Goal: Go to known website

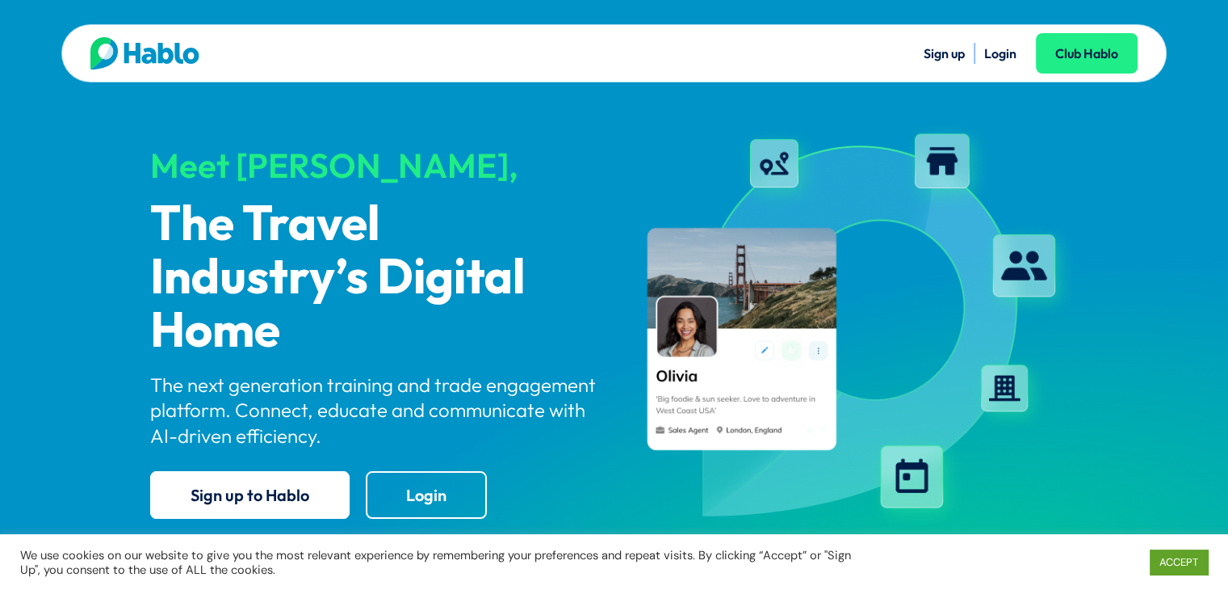
click at [1005, 56] on link "Login" at bounding box center [1001, 53] width 32 height 16
click at [1180, 561] on link "ACCEPT" at bounding box center [1179, 561] width 58 height 25
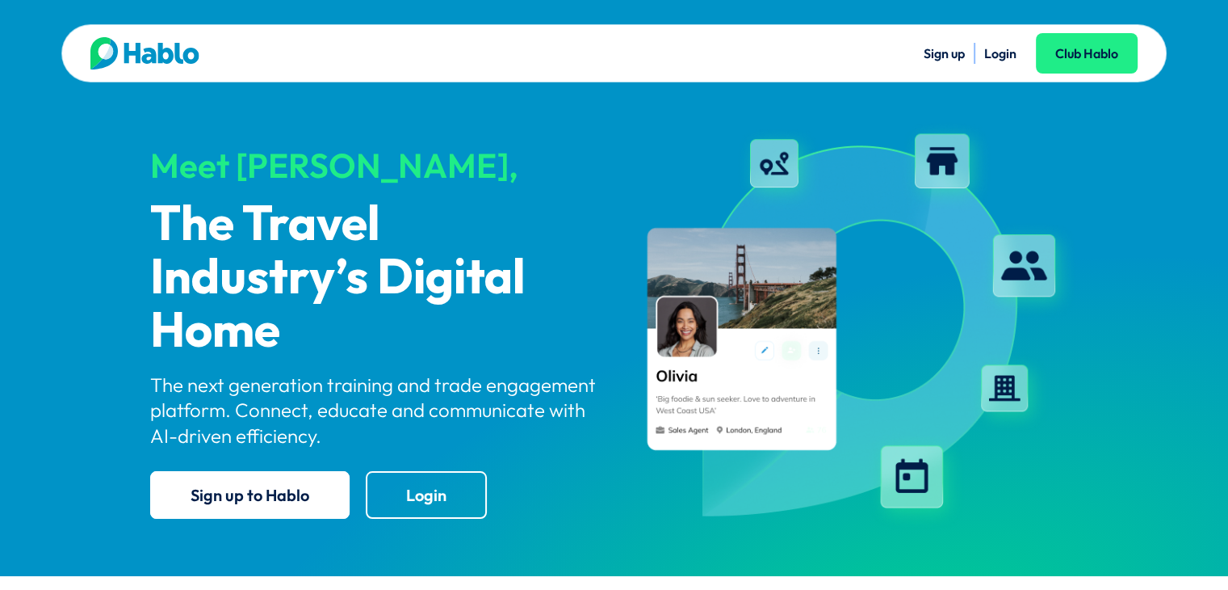
click at [995, 48] on link "Login" at bounding box center [1001, 53] width 32 height 16
